Goal: Task Accomplishment & Management: Manage account settings

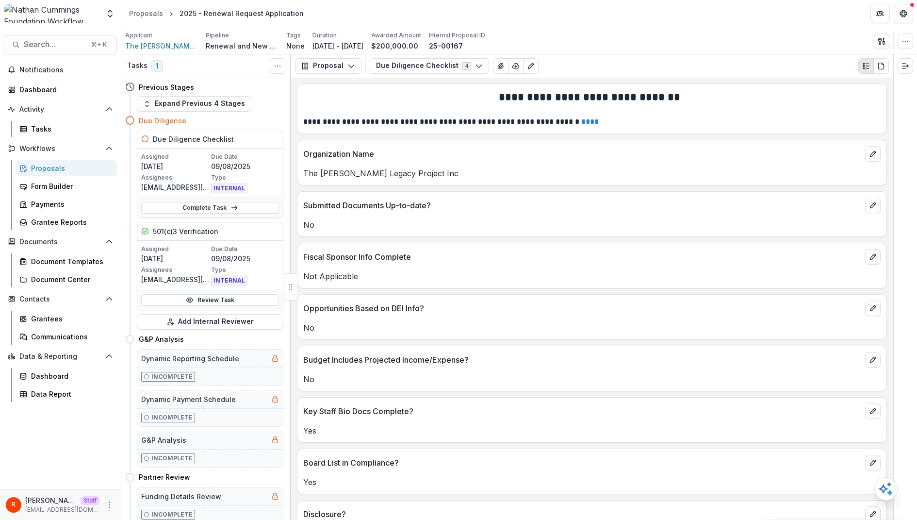
click at [316, 10] on header "Proposals 2025 - Renewal Request Application" at bounding box center [519, 13] width 796 height 27
copy header "2025 - Renewal Request Application"
click at [415, 158] on p "Organization Name" at bounding box center [582, 154] width 558 height 12
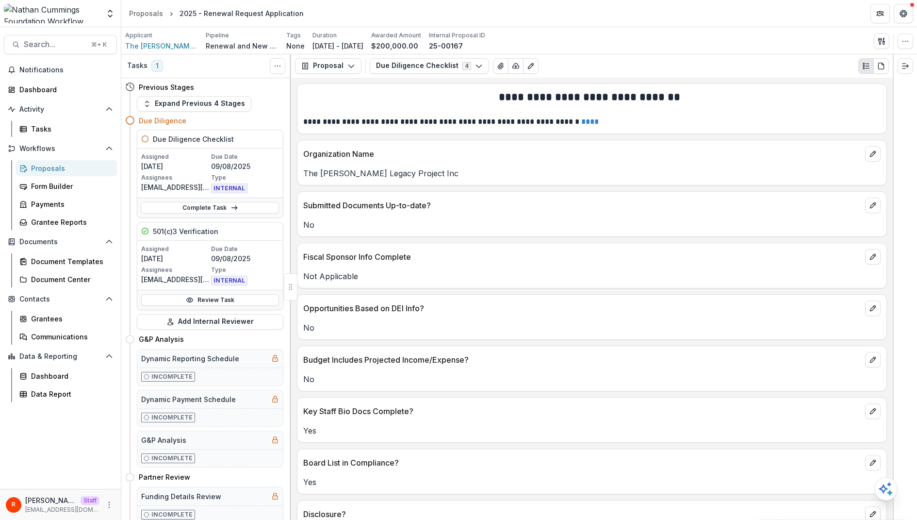
click at [61, 166] on div "Proposals" at bounding box center [70, 168] width 78 height 10
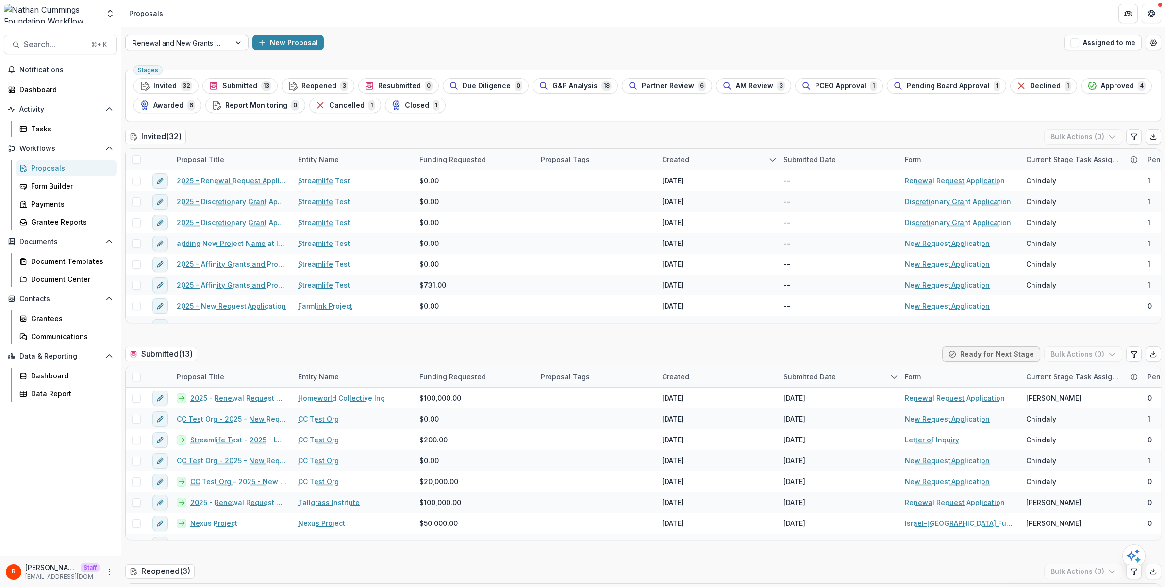
click at [213, 41] on div at bounding box center [177, 43] width 91 height 12
click at [198, 40] on div at bounding box center [177, 43] width 91 height 12
click at [380, 37] on div "New Proposal" at bounding box center [656, 43] width 808 height 16
click at [481, 85] on span "Due Diligence" at bounding box center [486, 86] width 48 height 8
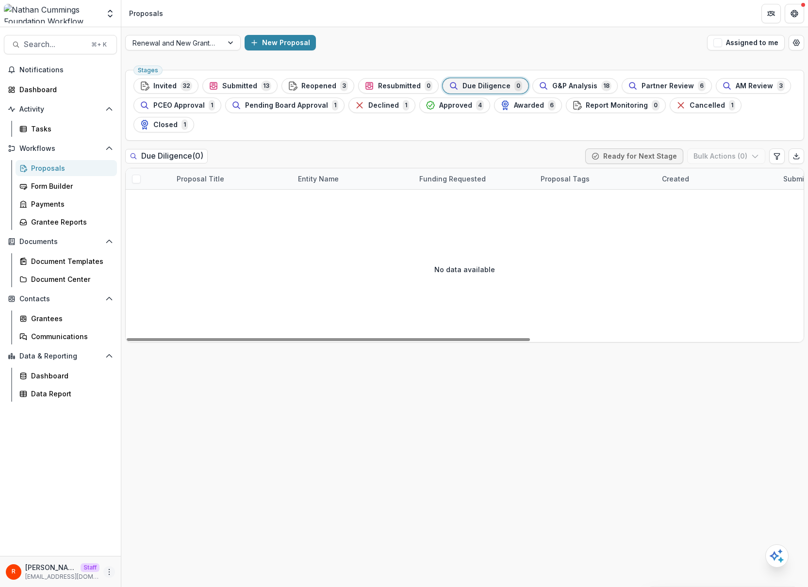
click at [110, 569] on icon "More" at bounding box center [109, 572] width 8 height 8
click at [162, 548] on link "User Settings" at bounding box center [173, 551] width 104 height 16
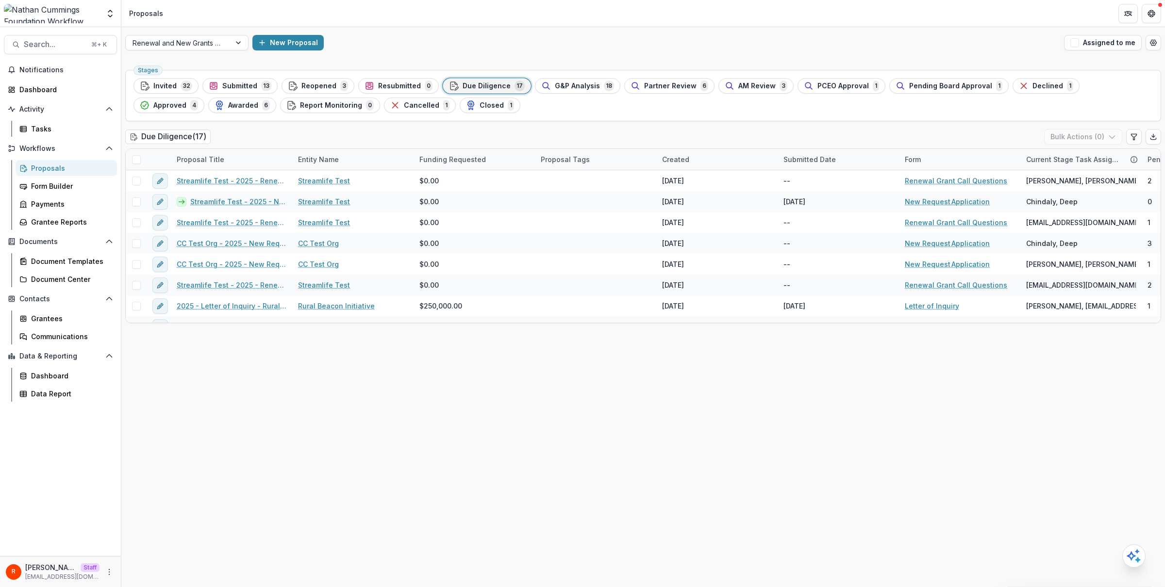
click at [778, 119] on div "Stages Invited 32 Submitted 13 Reopened 3 Resubmitted 0 Due Diligence 17 G&P An…" at bounding box center [643, 95] width 1036 height 51
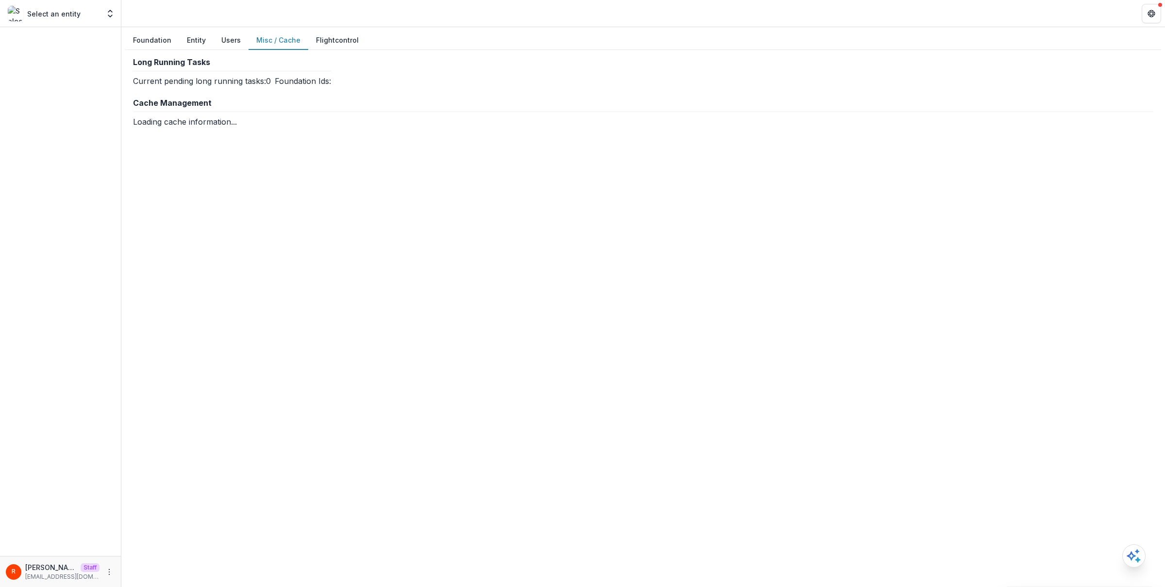
click at [271, 37] on button "Misc / Cache" at bounding box center [278, 40] width 60 height 19
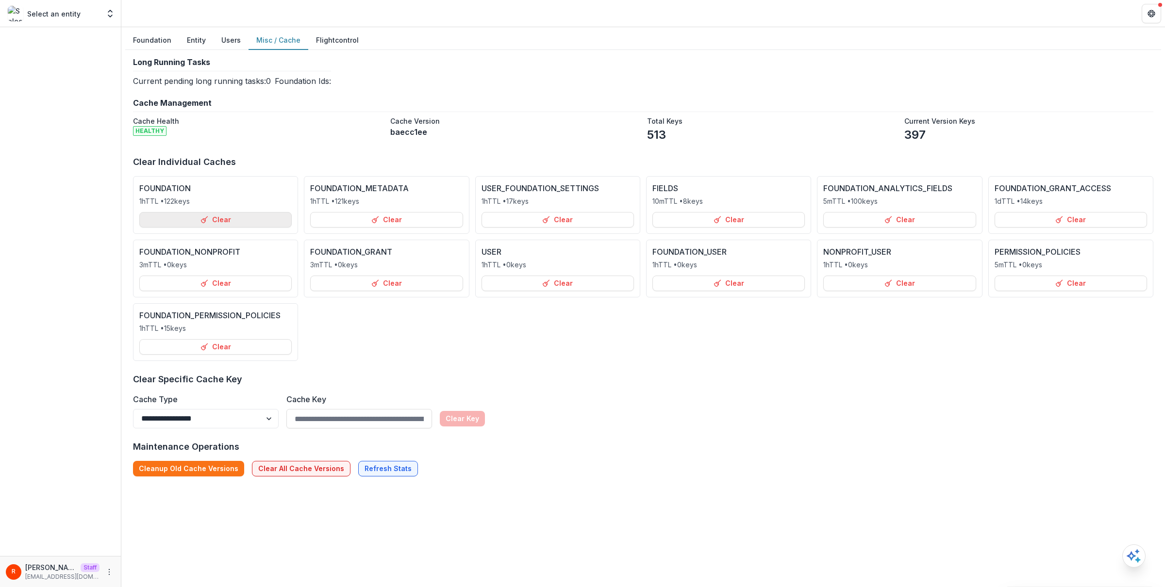
click at [217, 221] on button "Clear" at bounding box center [215, 220] width 152 height 16
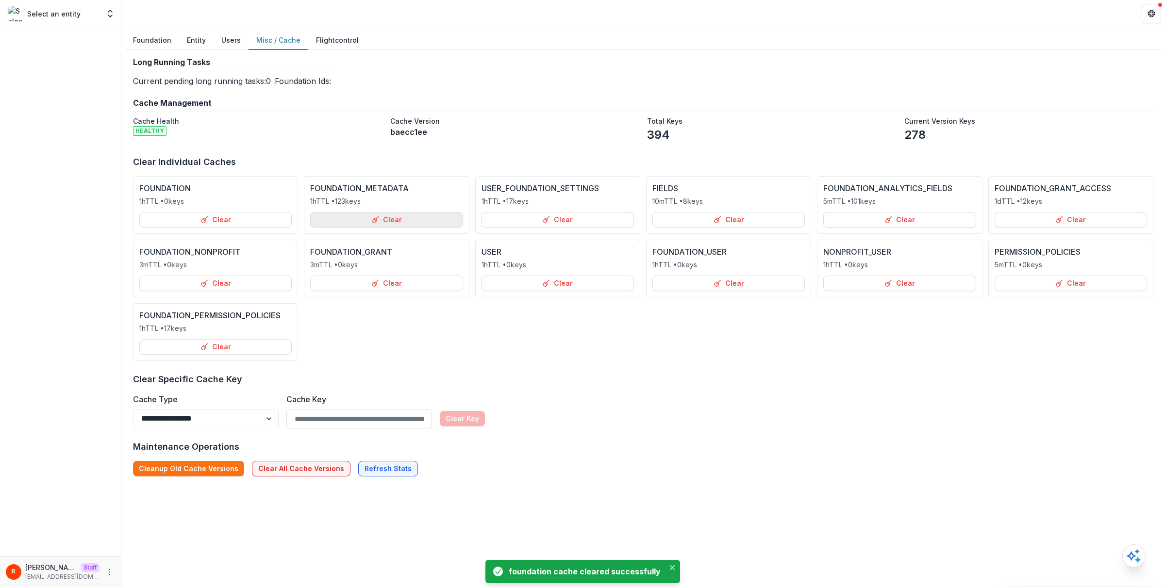
click at [358, 218] on button "Clear" at bounding box center [386, 220] width 152 height 16
click at [456, 145] on div "**********" at bounding box center [643, 296] width 1020 height 361
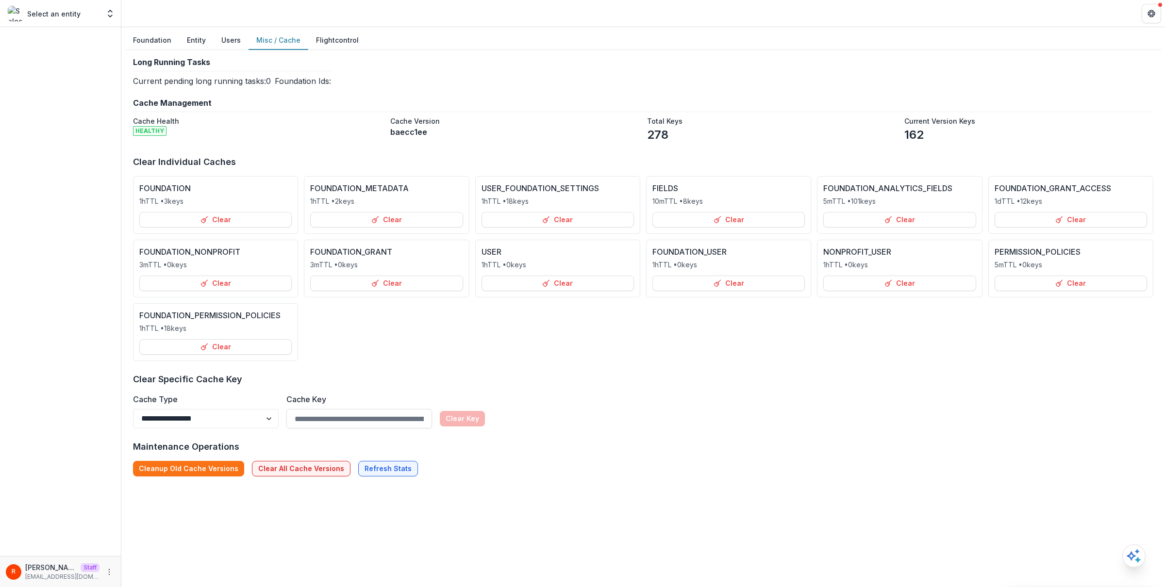
click at [661, 313] on div "FOUNDATION 1h TTL • 3 keys Clear FOUNDATION_METADATA 1h TTL • 2 keys Clear USER…" at bounding box center [643, 268] width 1020 height 185
